Goal: Find specific page/section: Find specific page/section

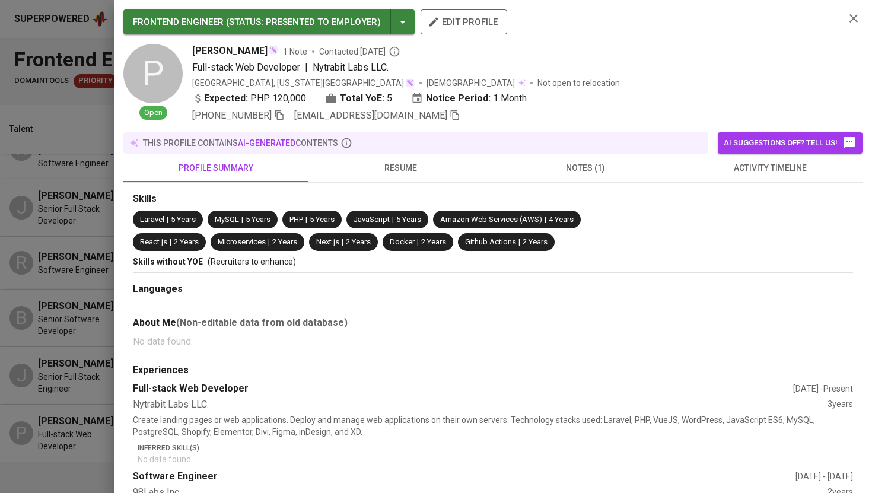
scroll to position [36, 0]
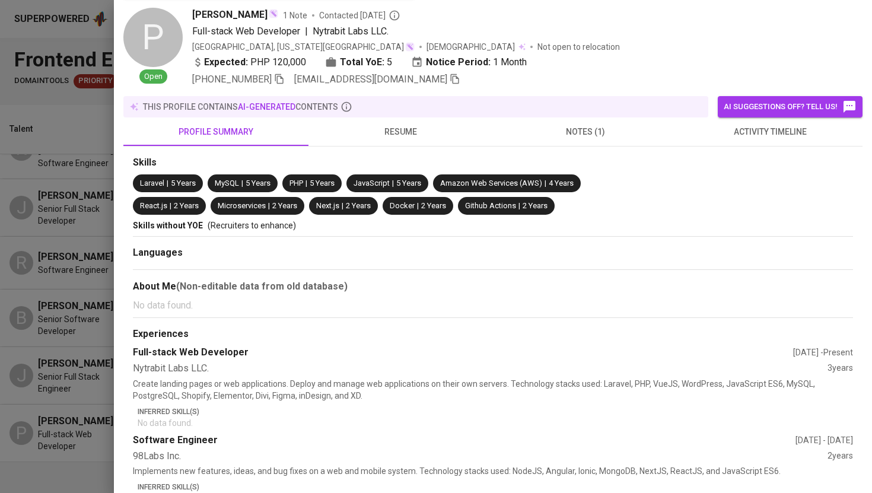
click at [42, 148] on div at bounding box center [436, 246] width 872 height 493
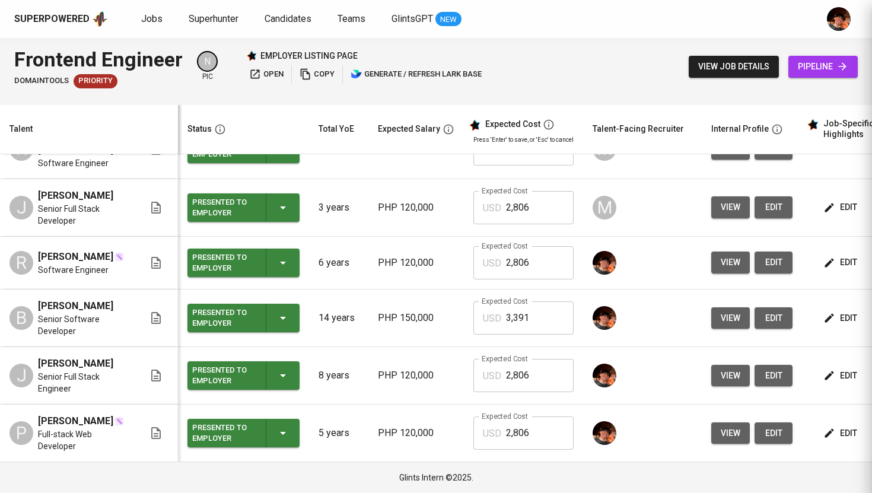
scroll to position [0, 0]
click at [144, 14] on span "Jobs" at bounding box center [151, 18] width 21 height 11
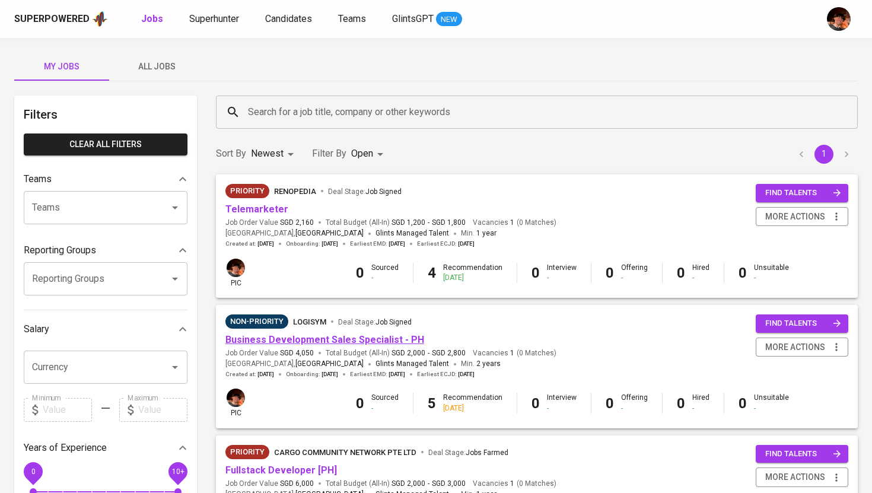
click at [320, 344] on link "Business Development Sales Specialist - PH" at bounding box center [325, 339] width 199 height 11
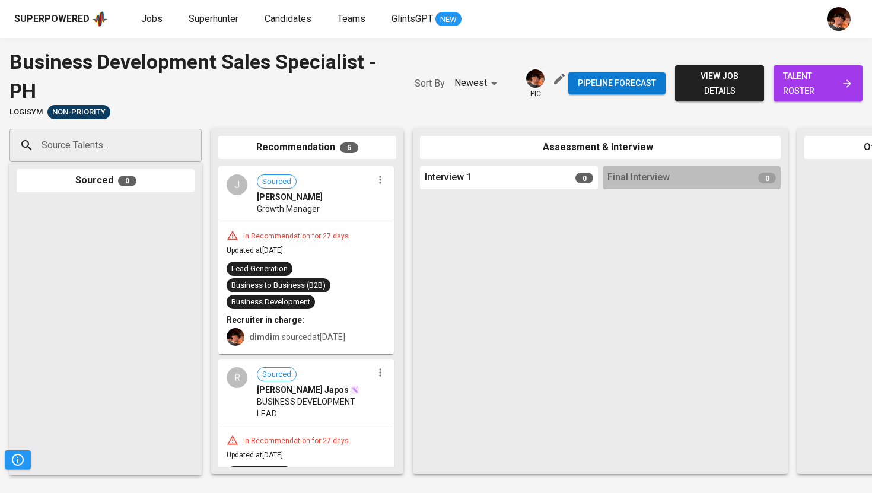
click at [832, 95] on span "talent roster" at bounding box center [818, 83] width 70 height 29
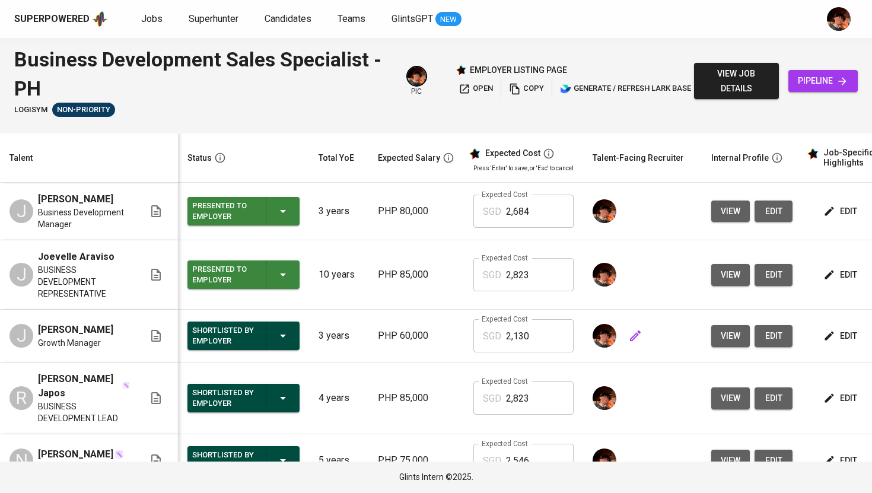
scroll to position [47, 0]
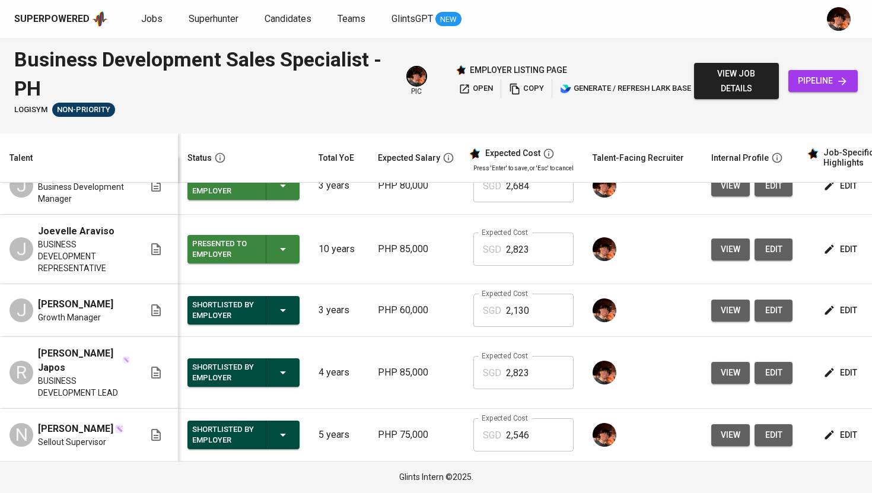
click at [722, 433] on span "view" at bounding box center [731, 435] width 20 height 15
